Goal: Transaction & Acquisition: Purchase product/service

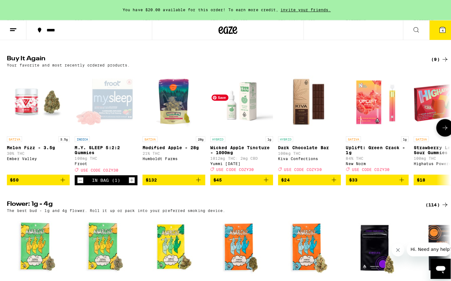
scroll to position [621, 0]
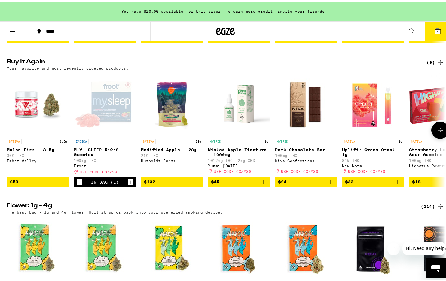
click at [260, 184] on icon "Add to bag" at bounding box center [263, 179] width 7 height 7
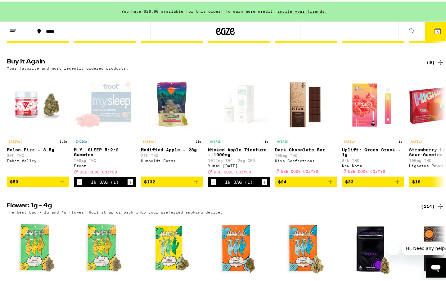
click at [435, 28] on icon at bounding box center [438, 30] width 6 height 6
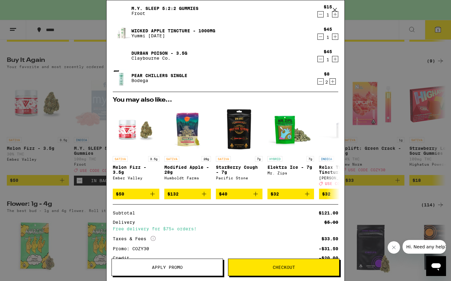
scroll to position [39, 0]
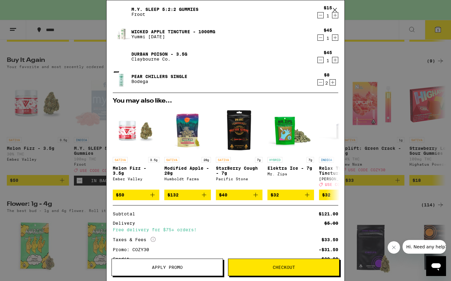
click at [318, 36] on icon "Decrement" at bounding box center [321, 37] width 6 height 7
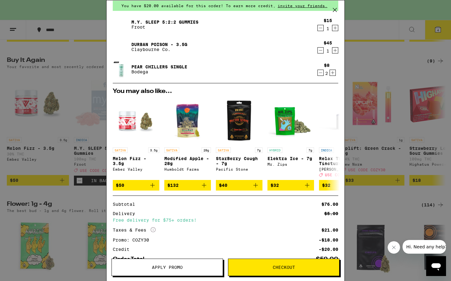
scroll to position [68, 0]
